Goal: Task Accomplishment & Management: Complete application form

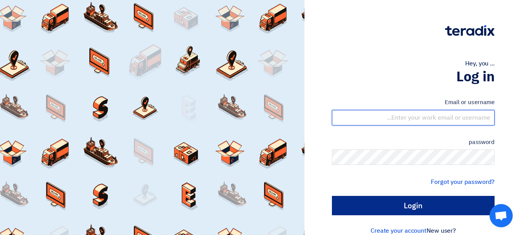
type input "[EMAIL_ADDRESS][DOMAIN_NAME]"
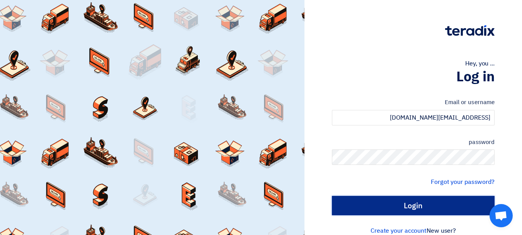
click at [404, 205] on input "Login" at bounding box center [413, 205] width 163 height 19
type input "Sign in"
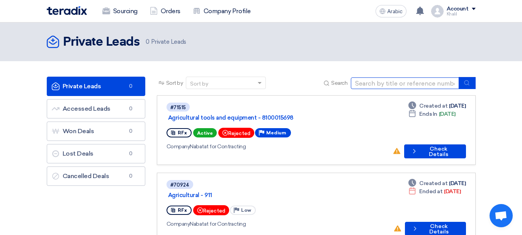
click at [416, 85] on input at bounding box center [405, 83] width 108 height 12
type input "71511"
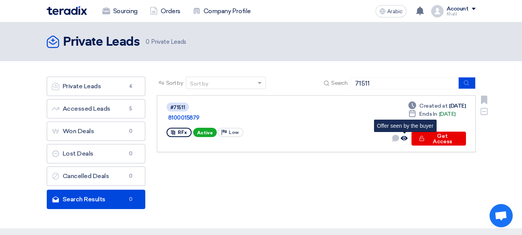
click at [405, 139] on icon "Offer seen by the buyer" at bounding box center [404, 138] width 7 height 7
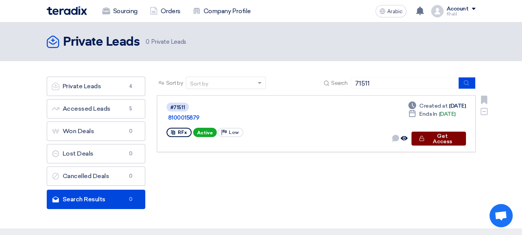
click at [436, 139] on font "Get Access" at bounding box center [442, 139] width 19 height 12
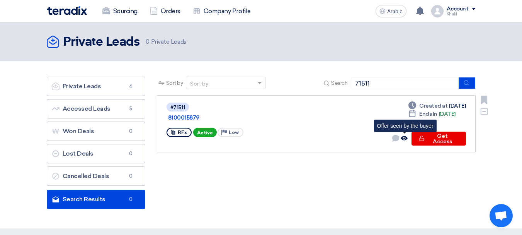
click at [406, 138] on icon "Offer seen by the buyer" at bounding box center [404, 138] width 7 height 7
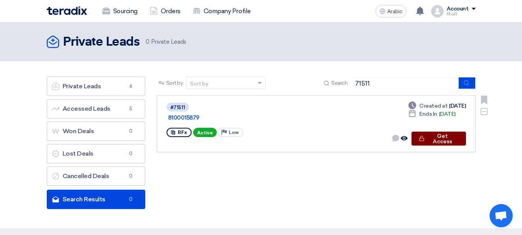
click at [433, 138] on font "Get Access" at bounding box center [442, 139] width 19 height 12
click at [443, 137] on font "Get Access" at bounding box center [442, 139] width 19 height 12
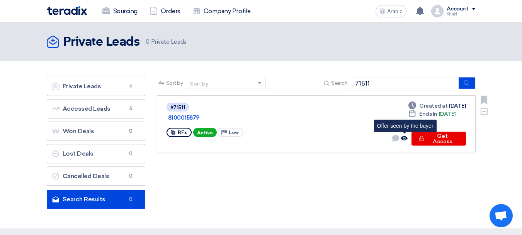
click at [407, 138] on use at bounding box center [404, 138] width 7 height 4
click at [406, 136] on icon "Offer seen by the buyer" at bounding box center [404, 138] width 7 height 7
click at [404, 140] on icon "Offer seen by the buyer" at bounding box center [404, 138] width 7 height 7
click at [399, 139] on use at bounding box center [395, 138] width 7 height 7
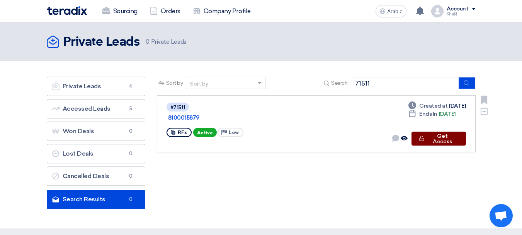
click at [452, 139] on font "Get Access" at bounding box center [442, 139] width 19 height 12
click at [447, 140] on font "Get Access" at bounding box center [442, 139] width 19 height 12
click at [450, 139] on font "Get Access" at bounding box center [442, 139] width 19 height 12
click at [451, 138] on font "Get Access" at bounding box center [442, 139] width 19 height 12
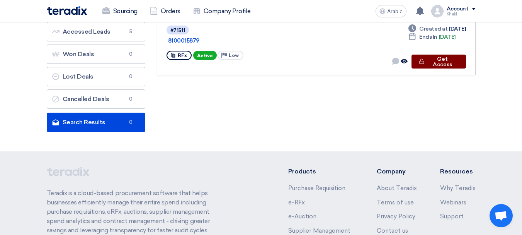
scroll to position [39, 0]
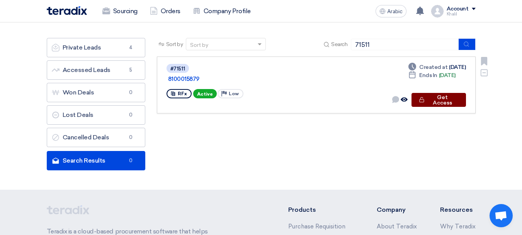
click at [440, 100] on font "Get Access" at bounding box center [442, 100] width 19 height 12
click at [437, 101] on font "Get Access" at bounding box center [442, 100] width 19 height 12
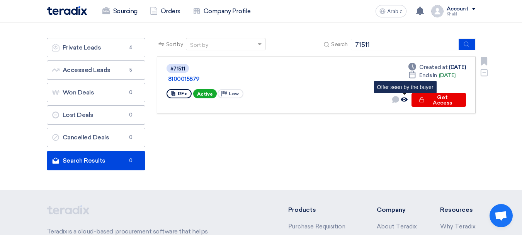
click at [406, 101] on use at bounding box center [404, 99] width 7 height 4
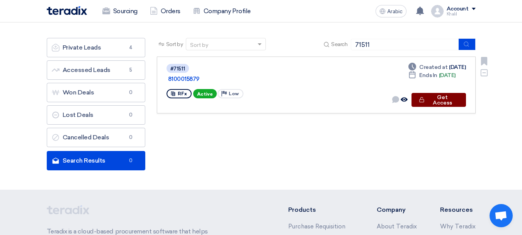
click at [433, 102] on font "Get Access" at bounding box center [442, 100] width 19 height 12
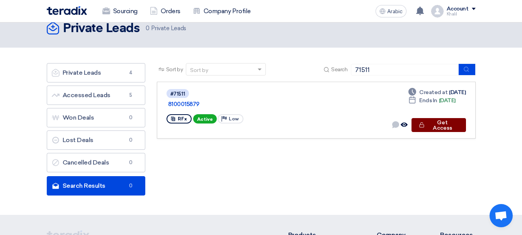
scroll to position [0, 0]
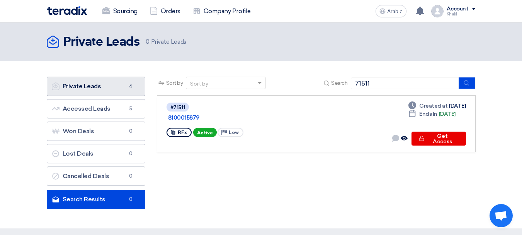
click at [77, 84] on font "Private Leads" at bounding box center [82, 85] width 39 height 7
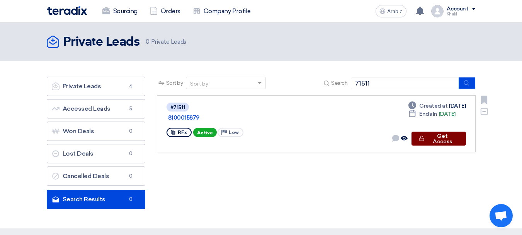
click at [425, 138] on icon "Check details" at bounding box center [422, 138] width 6 height 6
click at [428, 143] on button "Check details Get Access" at bounding box center [439, 138] width 55 height 14
click at [433, 140] on font "Get Access" at bounding box center [442, 139] width 19 height 12
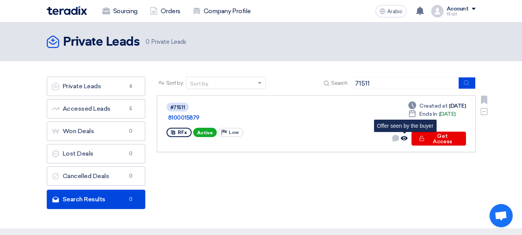
click at [405, 139] on use at bounding box center [404, 138] width 7 height 4
click at [210, 130] on font "Active" at bounding box center [205, 132] width 16 height 5
click at [234, 130] on font "Low" at bounding box center [234, 132] width 10 height 5
click at [173, 130] on icon at bounding box center [172, 132] width 5 height 5
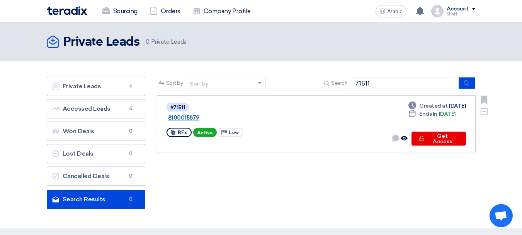
click at [199, 114] on font "8100015879" at bounding box center [183, 117] width 31 height 7
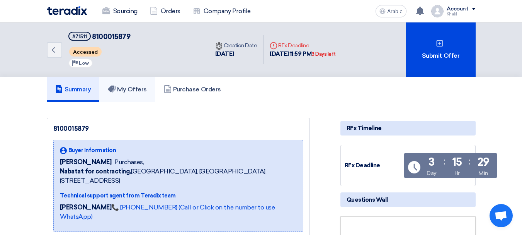
click at [147, 89] on font "My Offers" at bounding box center [132, 88] width 30 height 7
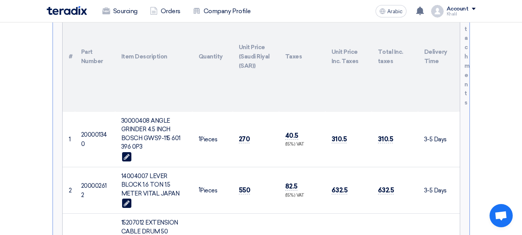
scroll to position [232, 0]
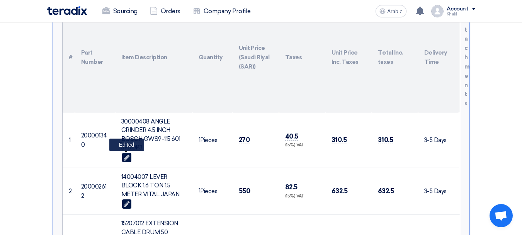
click at [125, 155] on icon "Edit" at bounding box center [127, 157] width 6 height 7
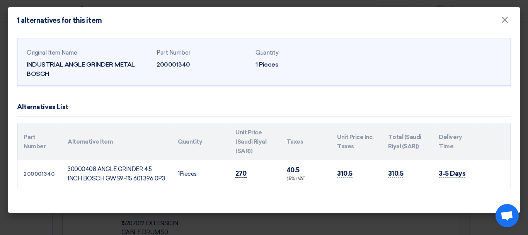
click at [239, 169] on font "270" at bounding box center [240, 173] width 11 height 8
click at [293, 170] on font "40.5" at bounding box center [292, 170] width 13 height 8
click at [348, 175] on font "310.5" at bounding box center [344, 173] width 15 height 8
click at [505, 20] on font "×" at bounding box center [505, 21] width 8 height 15
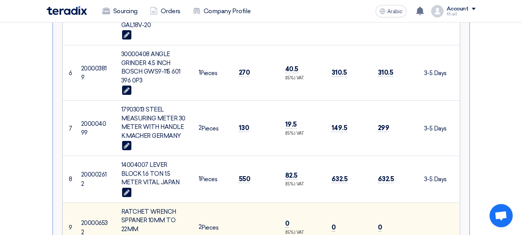
scroll to position [619, 0]
click at [233, 160] on td "550" at bounding box center [256, 179] width 46 height 47
click at [240, 175] on font "550" at bounding box center [245, 179] width 12 height 8
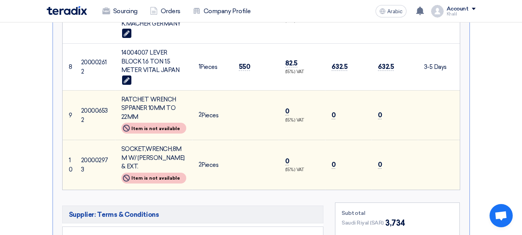
scroll to position [773, 0]
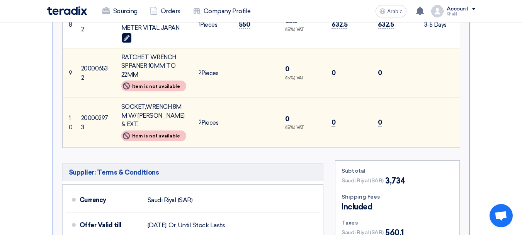
click at [104, 168] on font "Supplier: Terms & Conditions" at bounding box center [114, 172] width 90 height 8
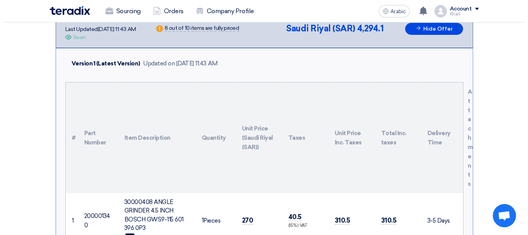
scroll to position [39, 0]
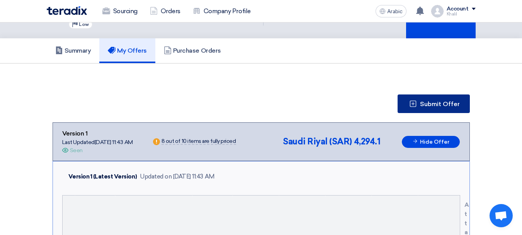
click at [413, 109] on button "Submit Offer" at bounding box center [434, 103] width 72 height 19
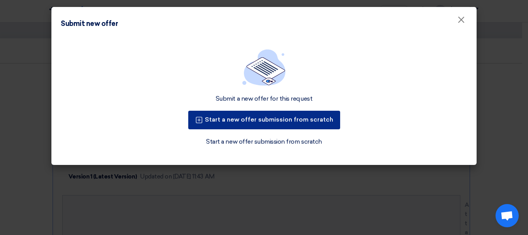
click at [323, 124] on button "Start a new offer submission from scratch" at bounding box center [264, 120] width 152 height 19
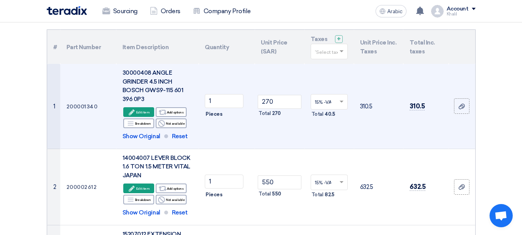
scroll to position [77, 0]
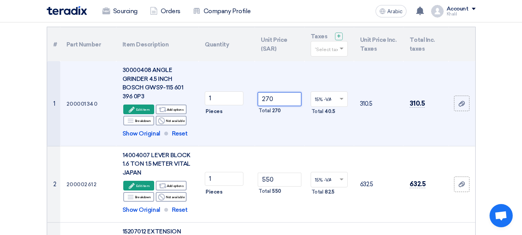
drag, startPoint x: 283, startPoint y: 101, endPoint x: 253, endPoint y: 99, distance: 29.4
click at [253, 99] on tr "1 200001340 30000408 ANGLE GRINDER 4.5 INCH BOSCH GWS9-115 601 396 0P3 Edit Edi…" at bounding box center [261, 103] width 428 height 85
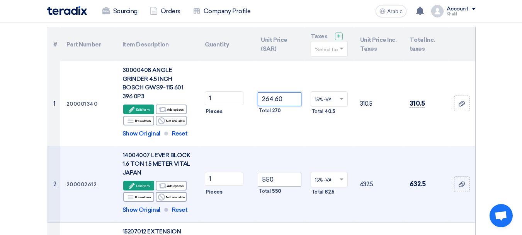
type input "264.60"
click at [280, 181] on input "550" at bounding box center [279, 179] width 43 height 14
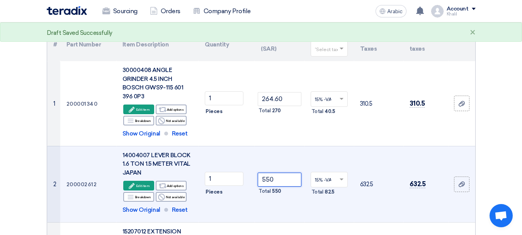
drag, startPoint x: 279, startPoint y: 181, endPoint x: 252, endPoint y: 181, distance: 26.7
click at [252, 181] on tr "2 200002612 14004007 LEVER BLOCK 1.6 TON 1.5 METER VITAL JAPAN Edit Edit item A…" at bounding box center [261, 184] width 428 height 76
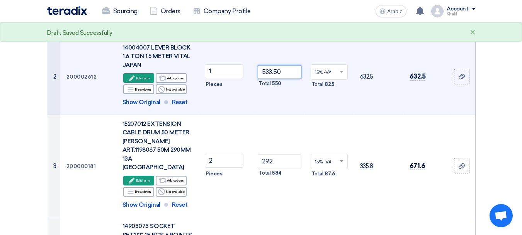
scroll to position [193, 0]
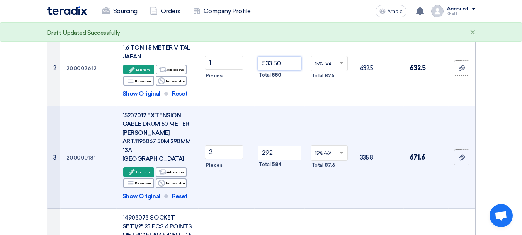
type input "533.50"
drag, startPoint x: 280, startPoint y: 150, endPoint x: 257, endPoint y: 149, distance: 22.8
click at [257, 149] on td "292 Total 584" at bounding box center [279, 157] width 49 height 102
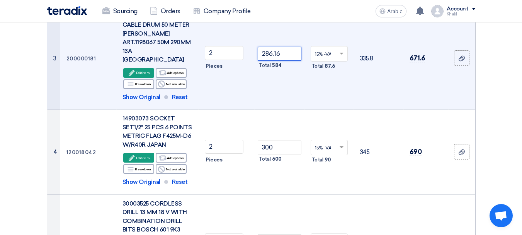
scroll to position [309, 0]
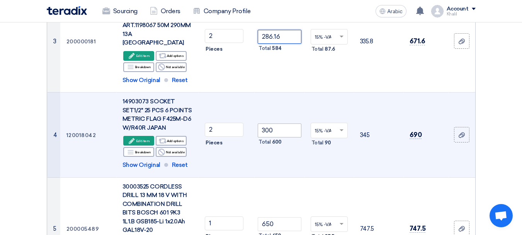
type input "286.16"
click at [285, 123] on input "300" at bounding box center [279, 130] width 43 height 14
drag, startPoint x: 285, startPoint y: 121, endPoint x: 261, endPoint y: 120, distance: 24.7
click at [261, 123] on input "300" at bounding box center [279, 130] width 43 height 14
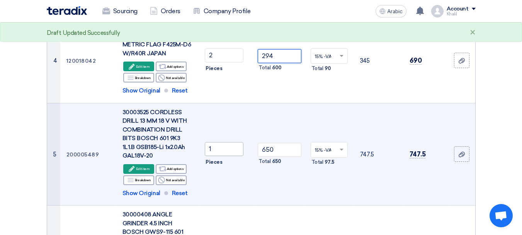
scroll to position [387, 0]
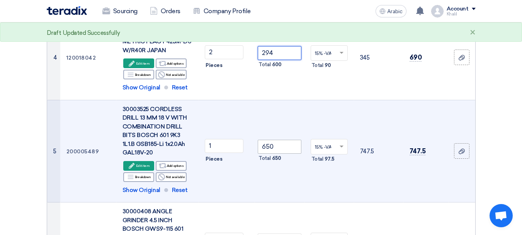
type input "294"
drag, startPoint x: 263, startPoint y: 135, endPoint x: 237, endPoint y: 132, distance: 26.9
click at [237, 132] on tr "5 200005489 30003525 CORDLESS DRILL 13 MM 18 V WITH COMBINATION DRILL BITS BOSC…" at bounding box center [261, 151] width 428 height 102
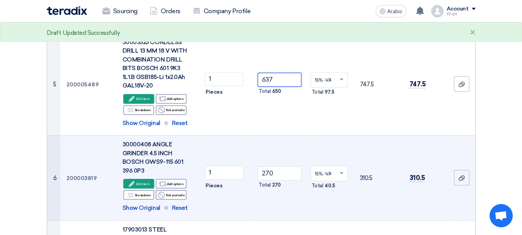
scroll to position [503, 0]
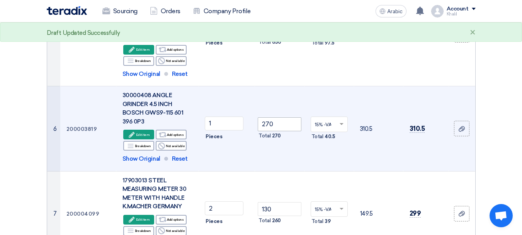
type input "637"
drag, startPoint x: 283, startPoint y: 120, endPoint x: 251, endPoint y: 117, distance: 32.6
click at [251, 117] on tr "6 200003819 30000408 ANGLE GRINDER 4.5 INCH BOSCH GWS9-115 601 396 0P3 Edit Edi…" at bounding box center [261, 128] width 428 height 85
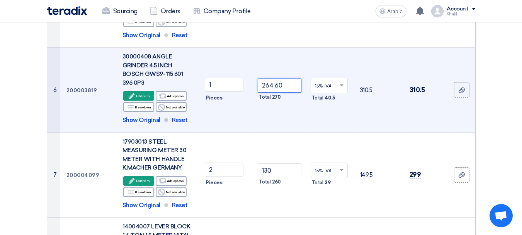
scroll to position [580, 0]
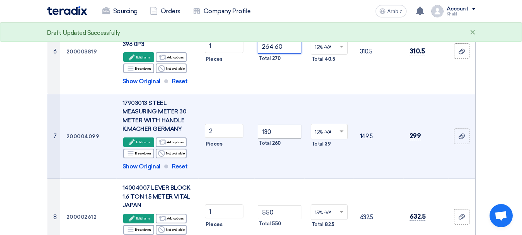
type input "264.60"
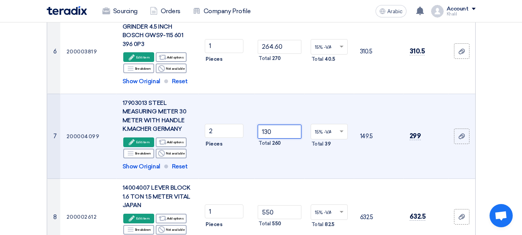
click at [283, 124] on input "130" at bounding box center [279, 131] width 43 height 14
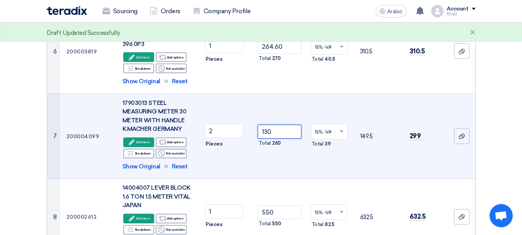
drag, startPoint x: 276, startPoint y: 121, endPoint x: 252, endPoint y: 117, distance: 23.9
click at [252, 117] on tr "7 200004099 17903013 STEEL MEASURING METER 30 METER WITH HANDLE [PERSON_NAME] […" at bounding box center [261, 136] width 428 height 85
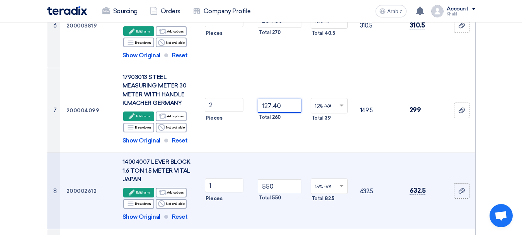
scroll to position [619, 0]
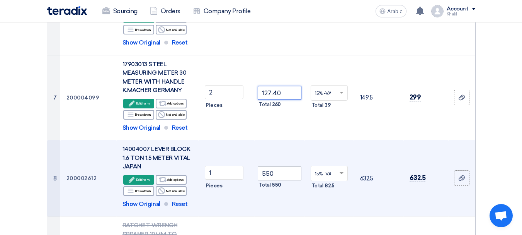
type input "127.40"
drag, startPoint x: 277, startPoint y: 162, endPoint x: 242, endPoint y: 162, distance: 35.6
click at [242, 162] on tr "8 200002612 14004007 LEVER BLOCK 1.6 TON 1.5 METER VITAL JAPAN Edit Edit item A…" at bounding box center [261, 178] width 428 height 76
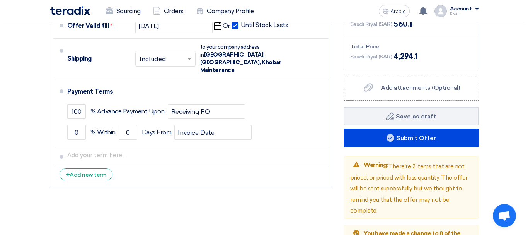
scroll to position [1082, 0]
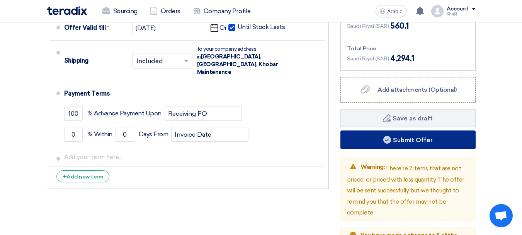
type input "533.50"
click at [399, 130] on button "Submit Offer" at bounding box center [408, 139] width 135 height 19
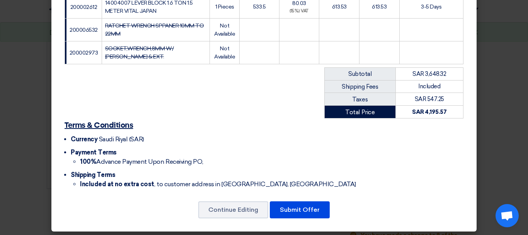
scroll to position [351, 0]
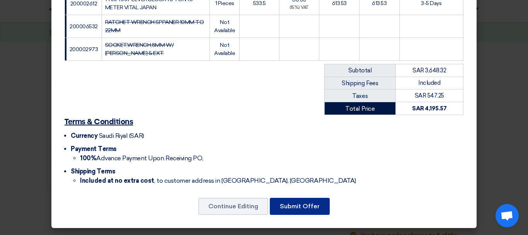
click at [305, 210] on button "Submit Offer" at bounding box center [300, 206] width 60 height 17
